Goal: Task Accomplishment & Management: Complete application form

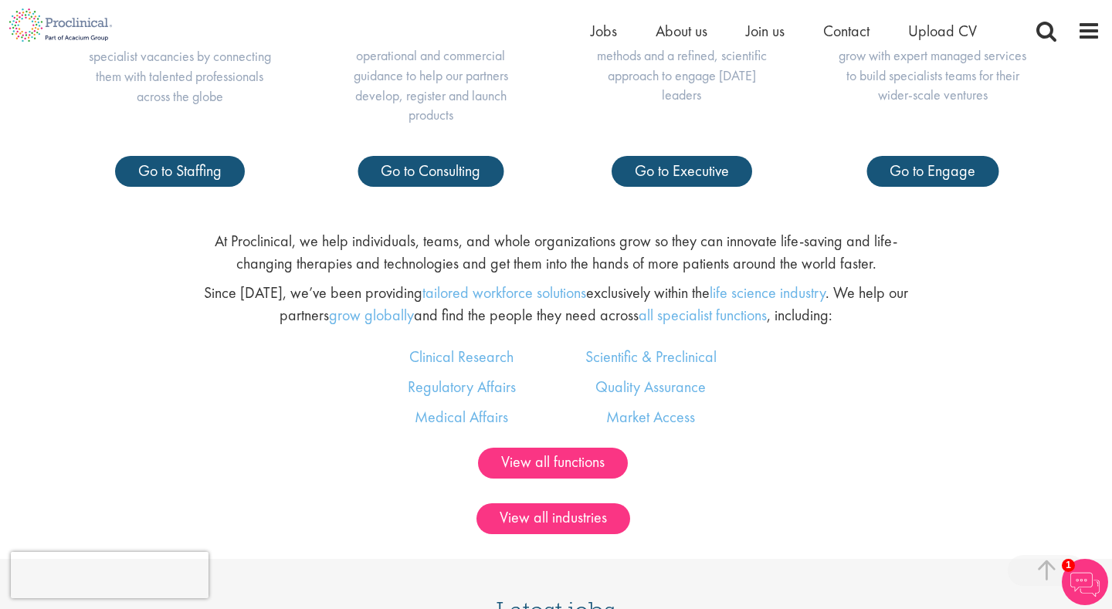
scroll to position [728, 0]
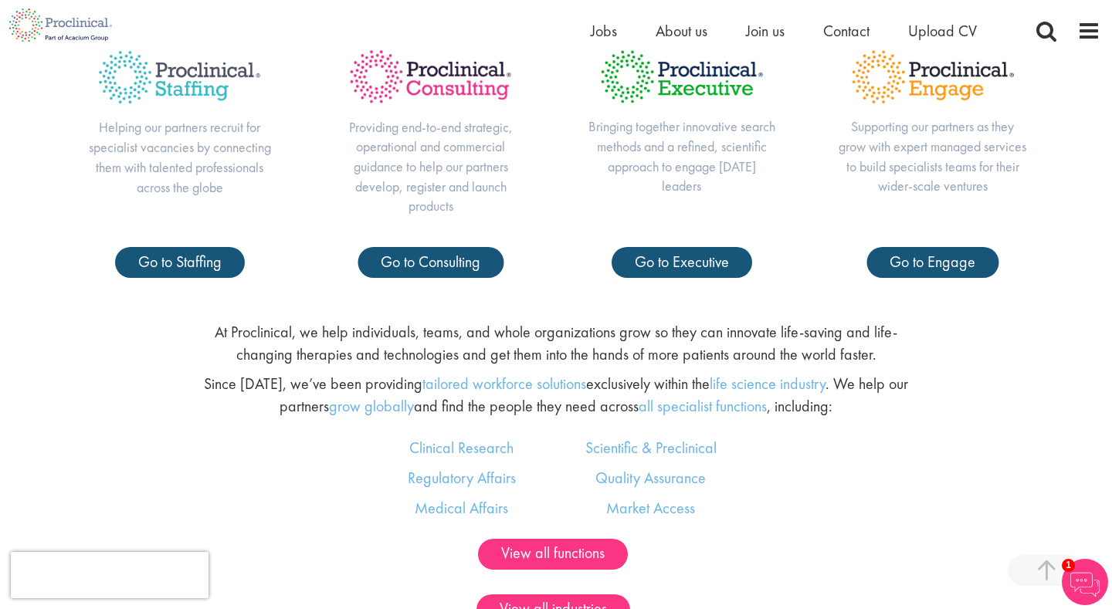
click at [1103, 26] on div "Home Jobs About us Join us Contact Upload CV" at bounding box center [556, 25] width 1112 height 50
click at [1095, 26] on span at bounding box center [1089, 30] width 23 height 23
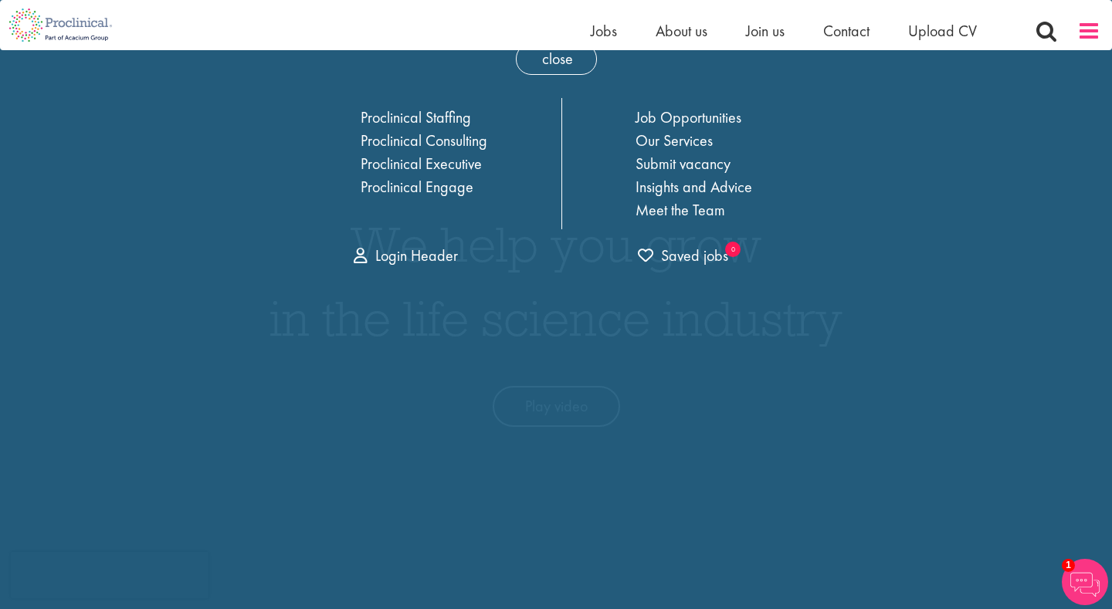
scroll to position [0, 0]
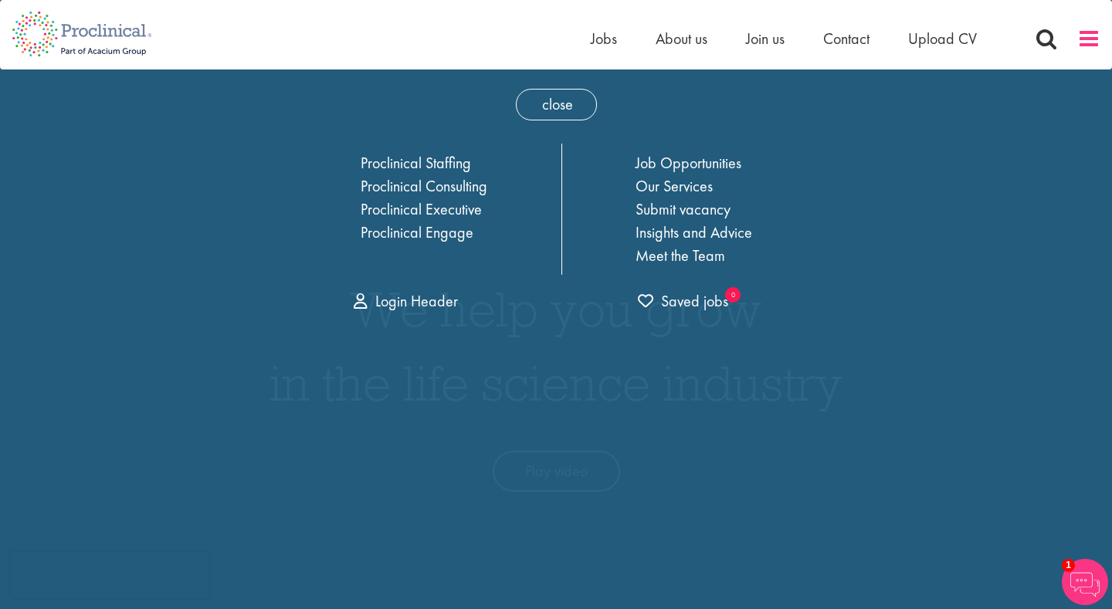
click at [1095, 27] on span at bounding box center [1089, 38] width 23 height 23
click at [409, 307] on link "Login Header" at bounding box center [406, 301] width 104 height 20
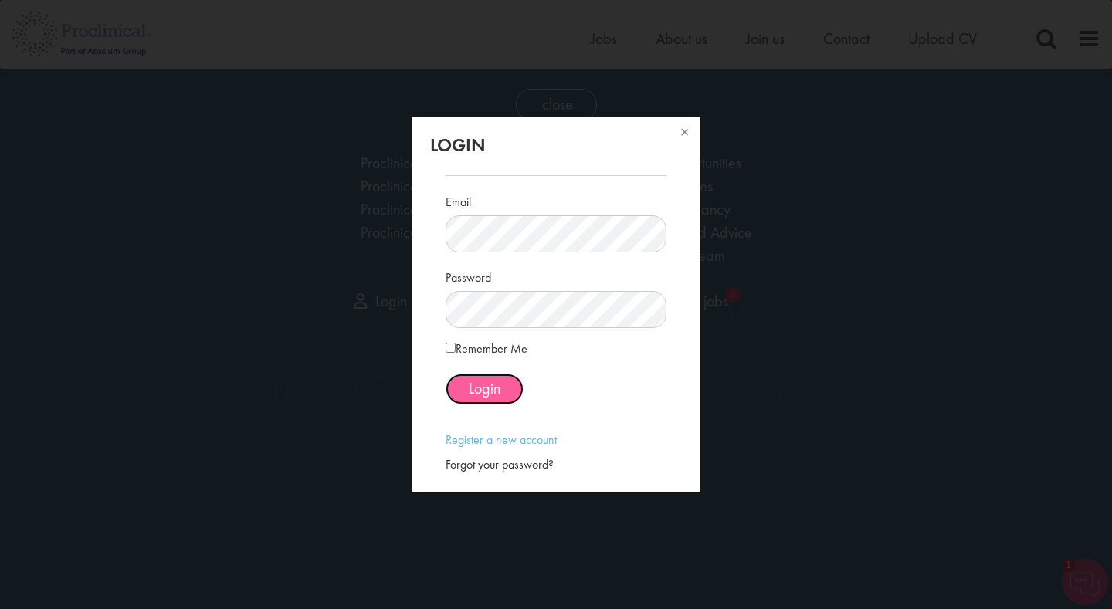
click at [480, 375] on button "Login" at bounding box center [485, 389] width 78 height 31
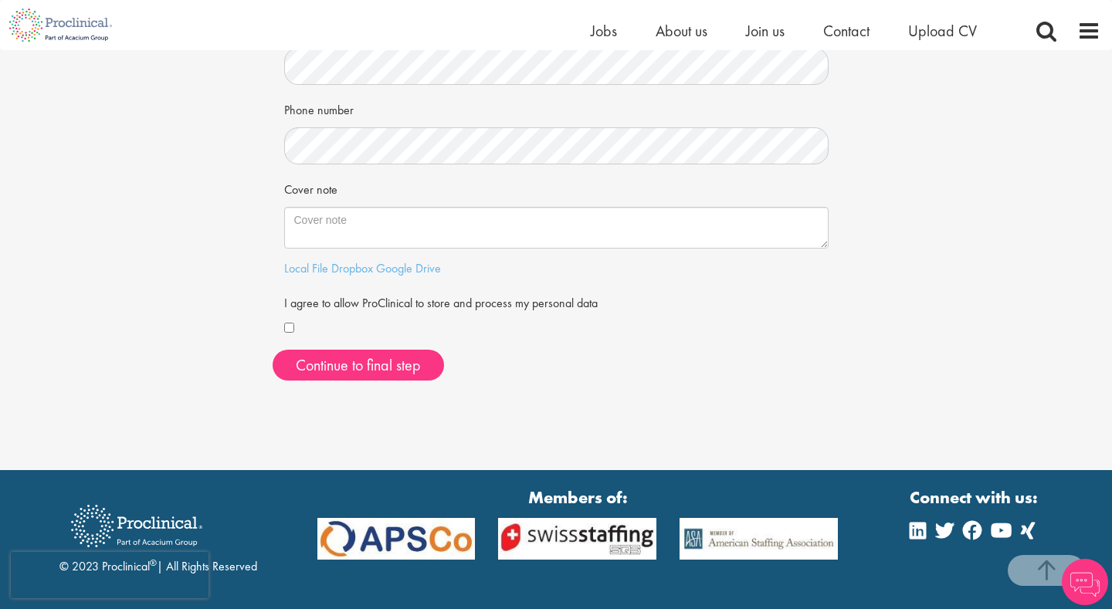
scroll to position [378, 0]
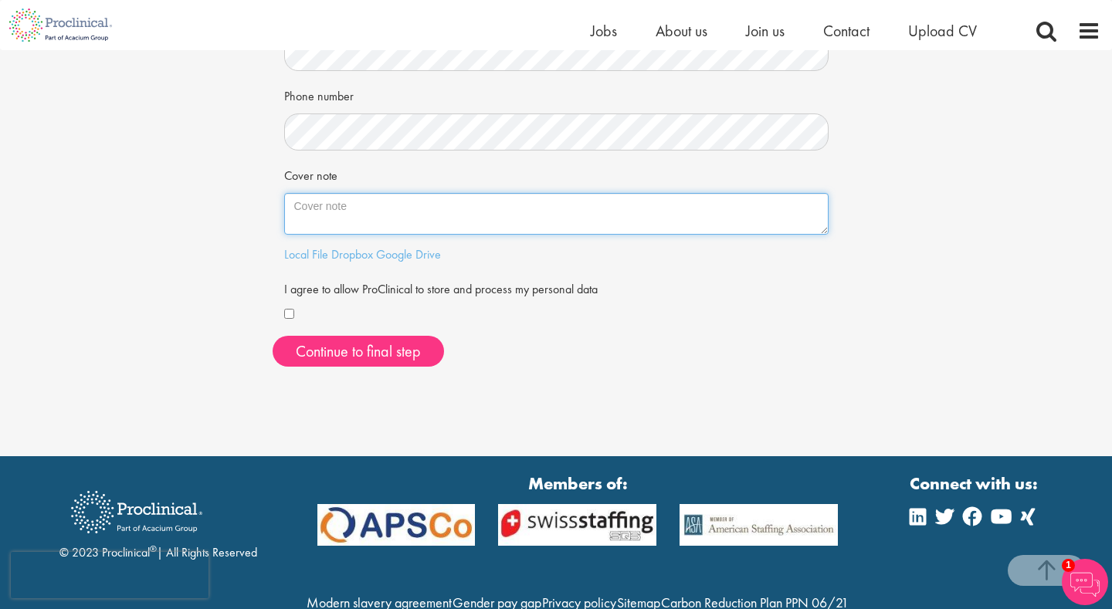
click at [361, 215] on textarea "Cover note" at bounding box center [556, 214] width 545 height 42
paste textarea "I’m completing my PhD in Evolutionary Neurogenomics at the University of Amster…"
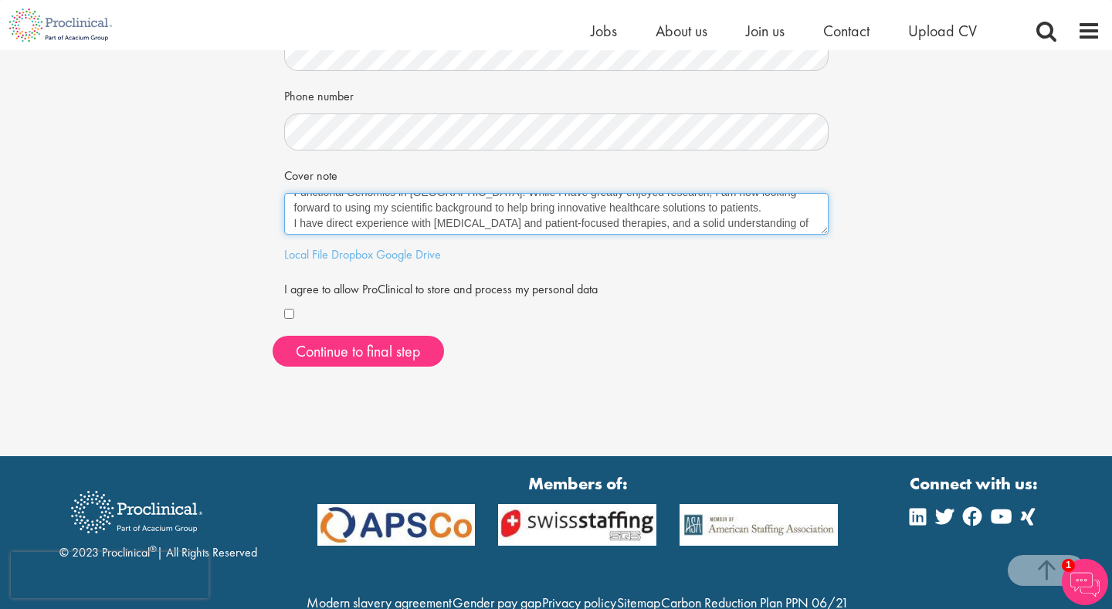
scroll to position [0, 0]
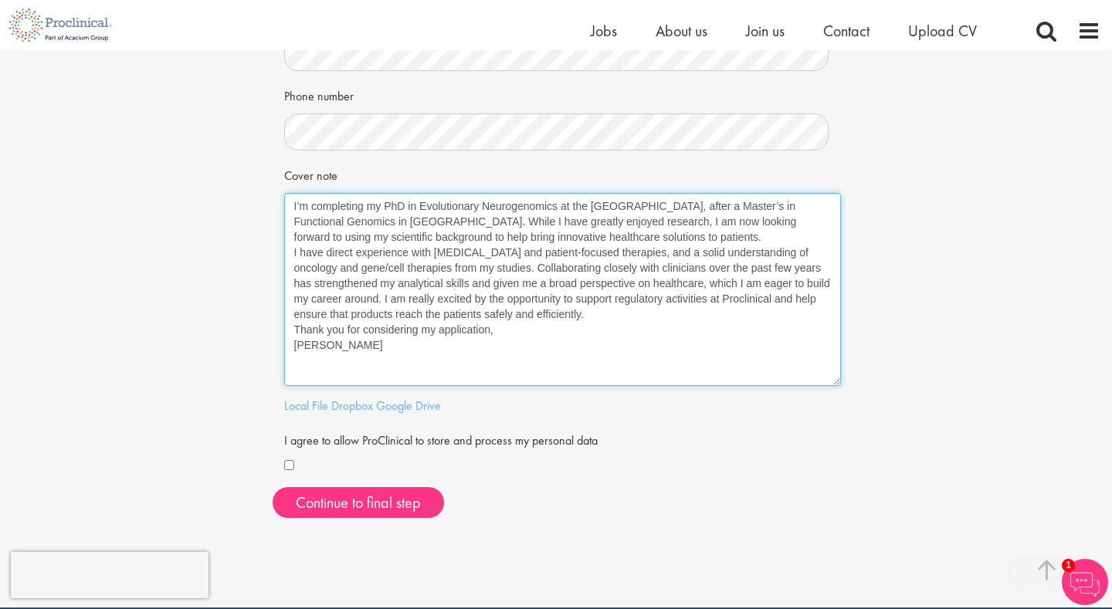
drag, startPoint x: 824, startPoint y: 232, endPoint x: 836, endPoint y: 384, distance: 152.6
click at [836, 384] on textarea "I’m completing my PhD in Evolutionary Neurogenomics at the University of Amster…" at bounding box center [562, 289] width 557 height 193
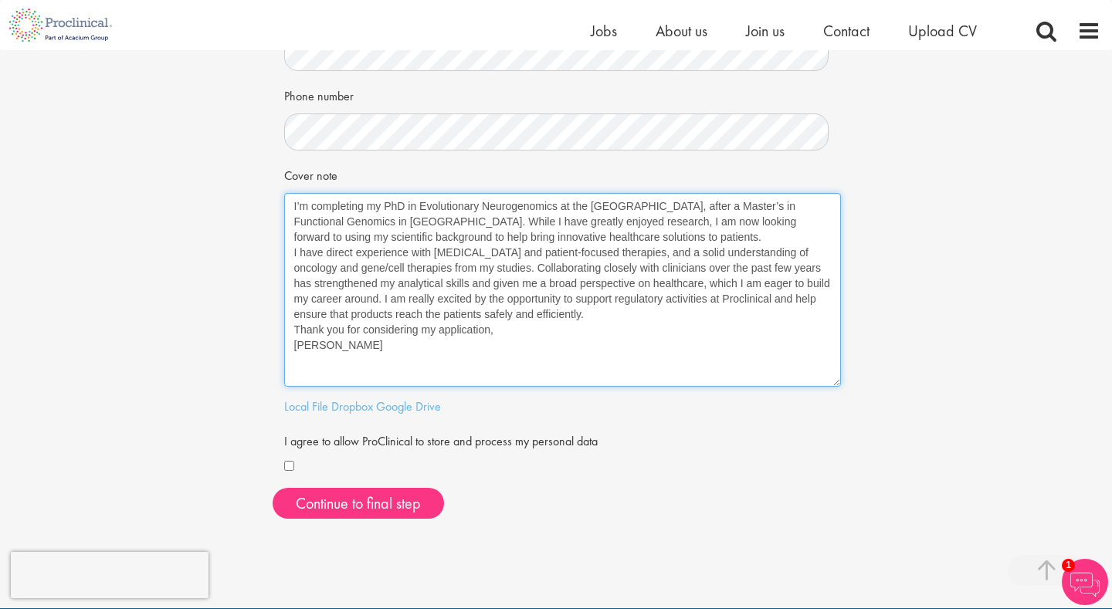
type textarea "I’m completing my PhD in Evolutionary Neurogenomics at the University of Amster…"
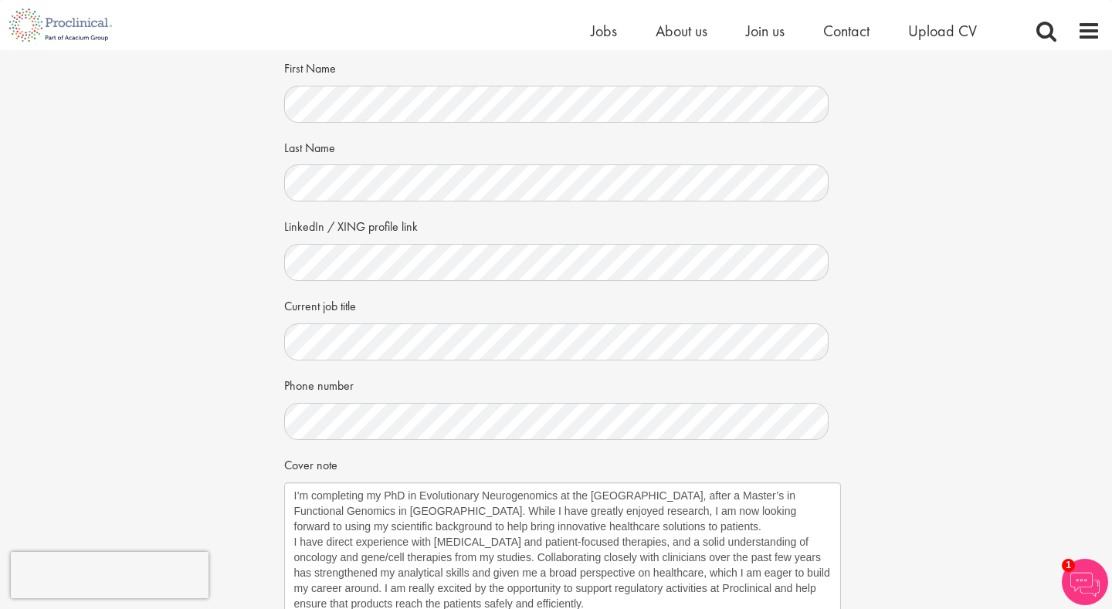
scroll to position [87, 0]
click at [298, 392] on label "Phone number" at bounding box center [319, 384] width 70 height 23
click at [242, 392] on div "Your personal details Please give us a few more details, which will help us fin…" at bounding box center [556, 392] width 1136 height 859
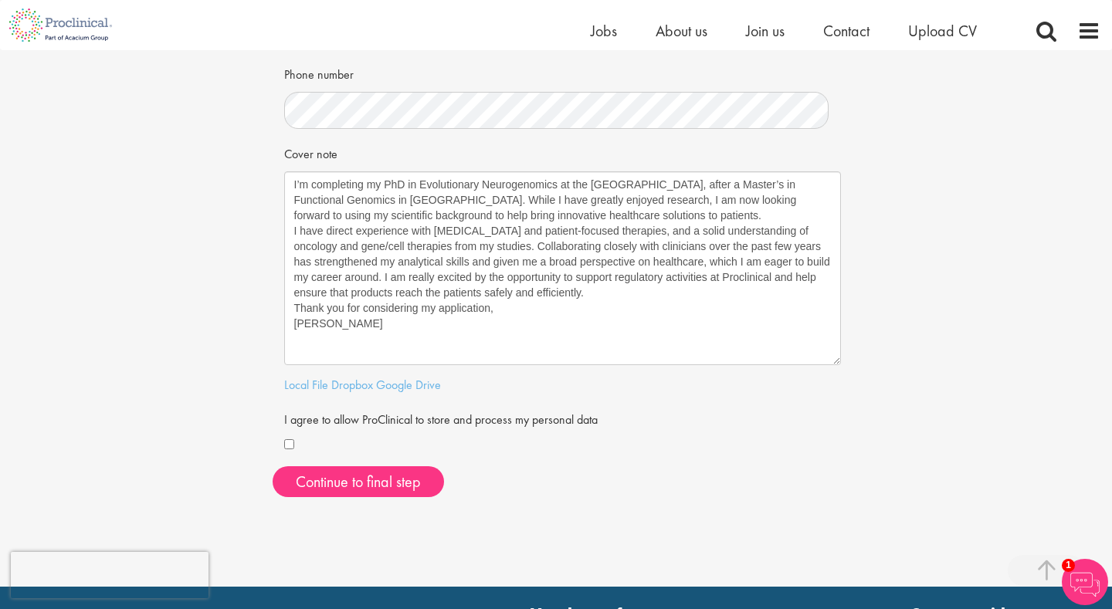
scroll to position [428, 0]
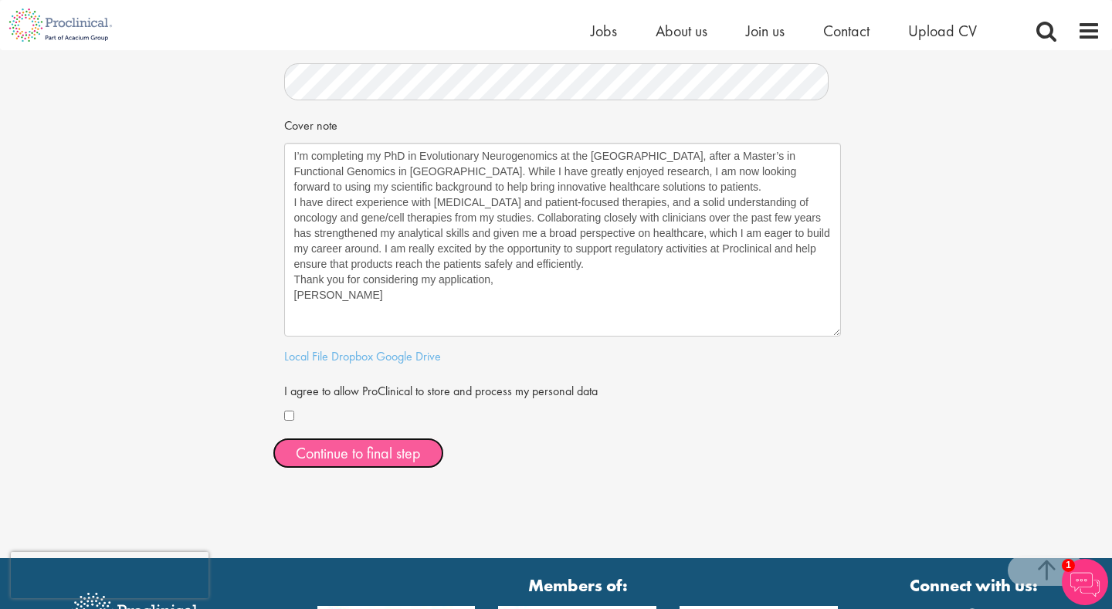
click at [321, 451] on button "Continue to final step" at bounding box center [358, 453] width 171 height 31
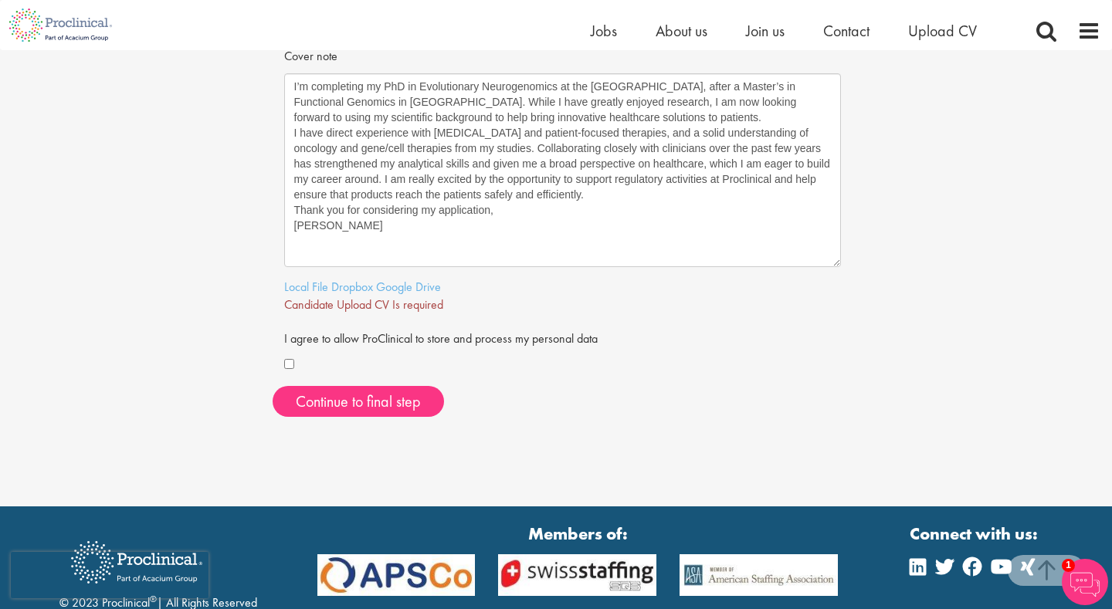
scroll to position [474, 0]
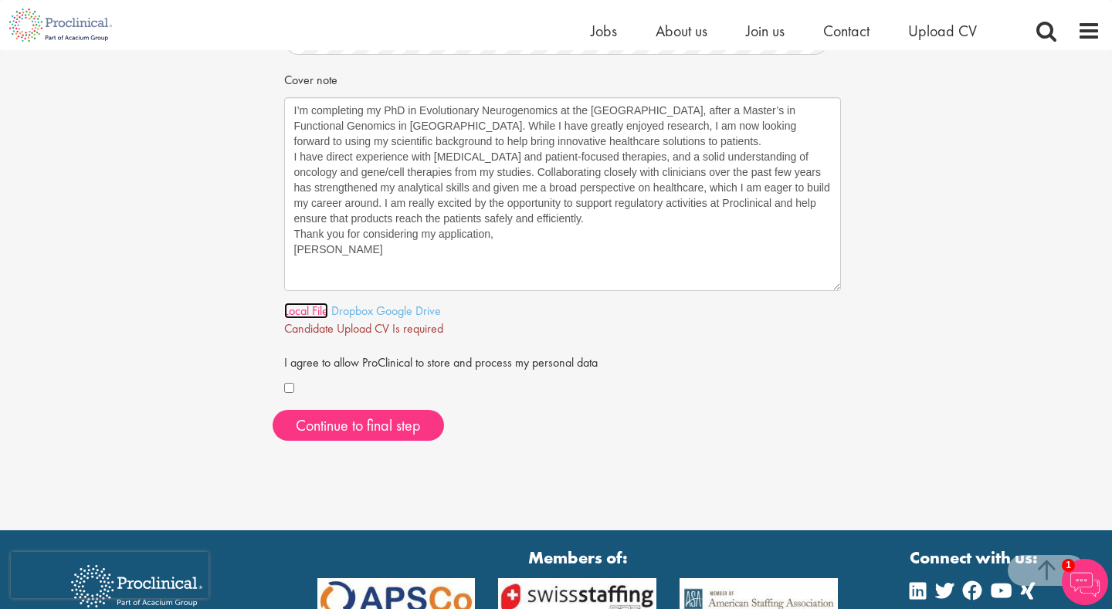
click at [307, 314] on link "Local File" at bounding box center [306, 311] width 44 height 16
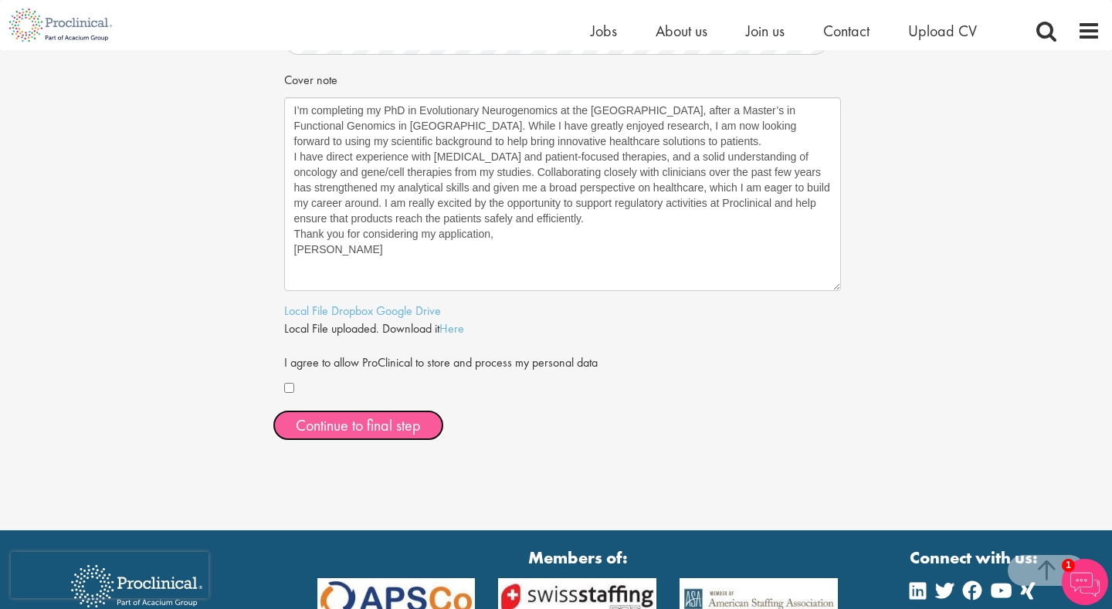
click at [406, 423] on span "Continue to final step" at bounding box center [358, 426] width 125 height 20
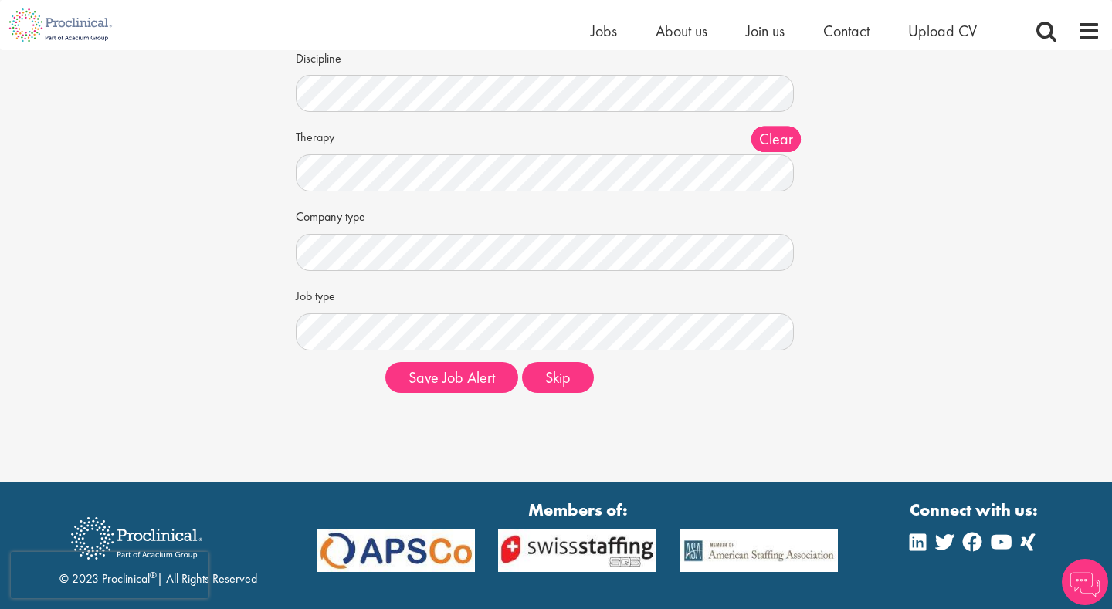
scroll to position [197, 0]
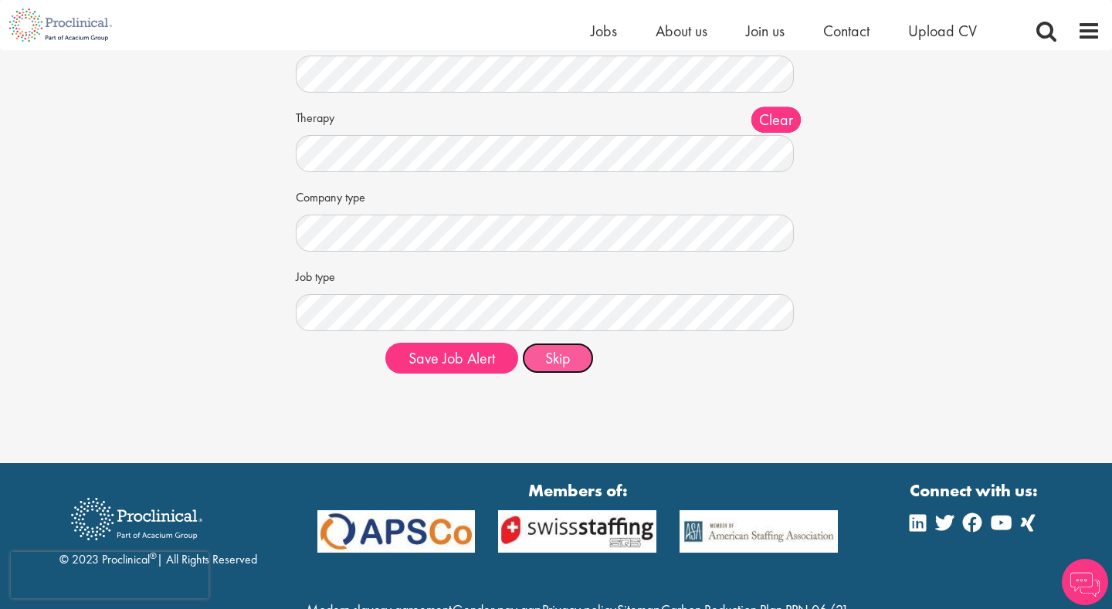
click at [548, 362] on button "Skip" at bounding box center [558, 358] width 72 height 31
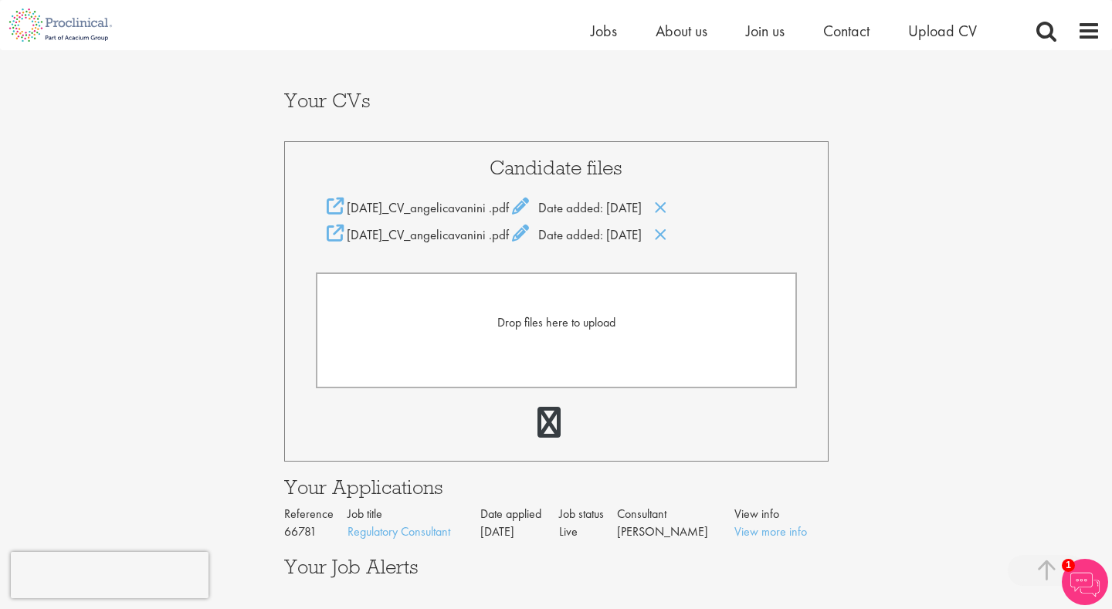
scroll to position [297, 0]
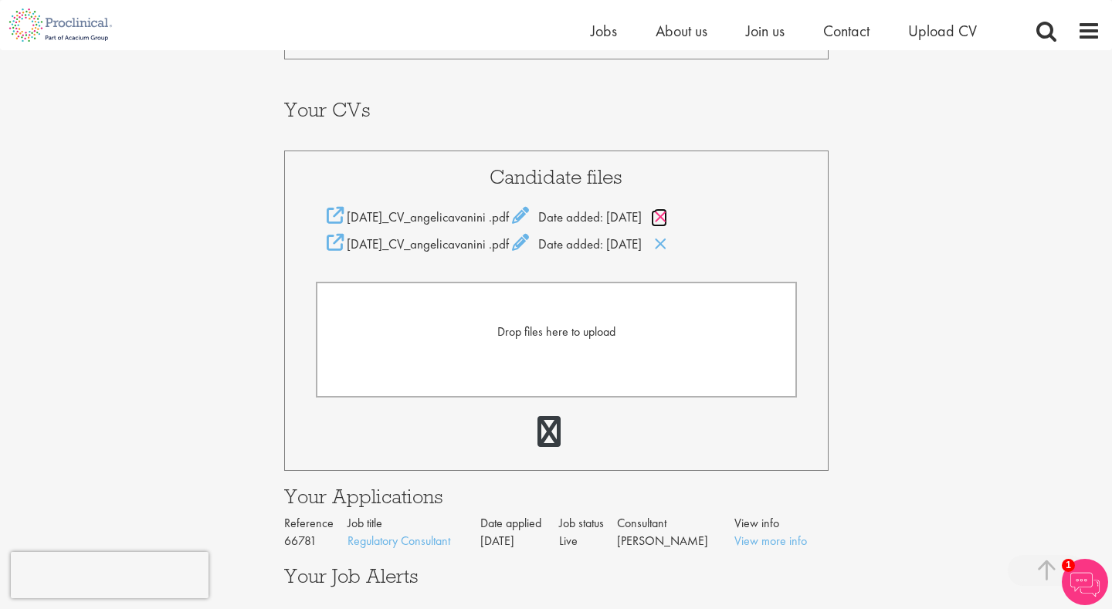
click at [667, 209] on icon at bounding box center [660, 217] width 13 height 17
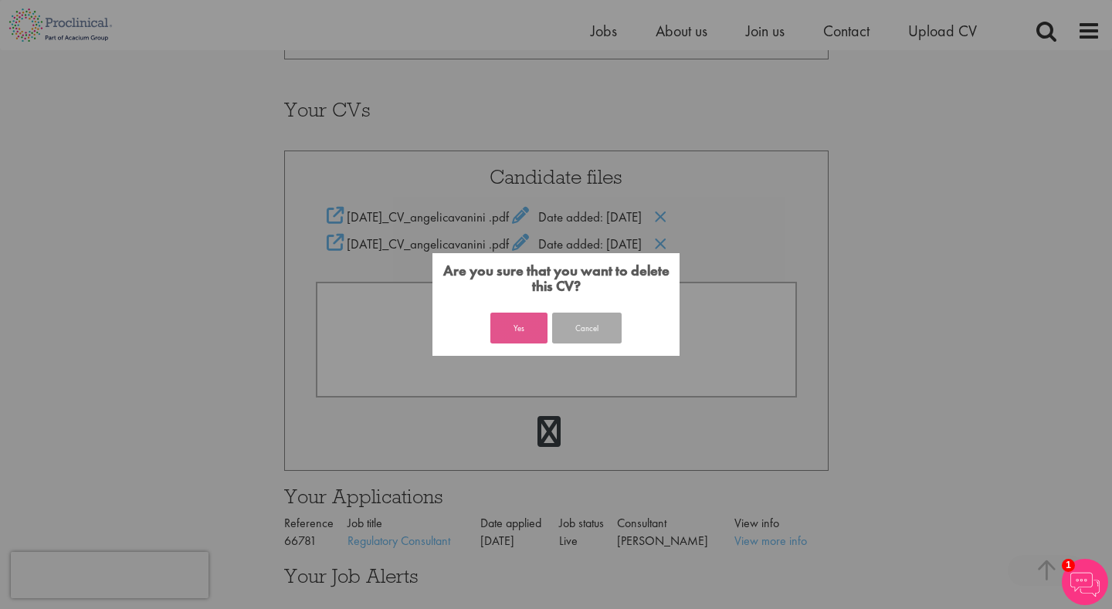
click at [534, 326] on button "Yes" at bounding box center [519, 328] width 57 height 31
